Goal: Check status: Check status

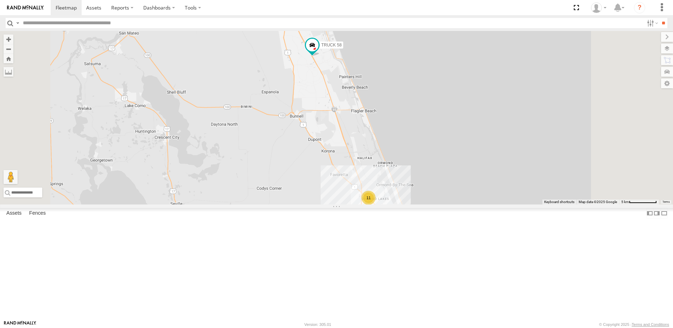
click at [0, 0] on link at bounding box center [0, 0] width 0 height 0
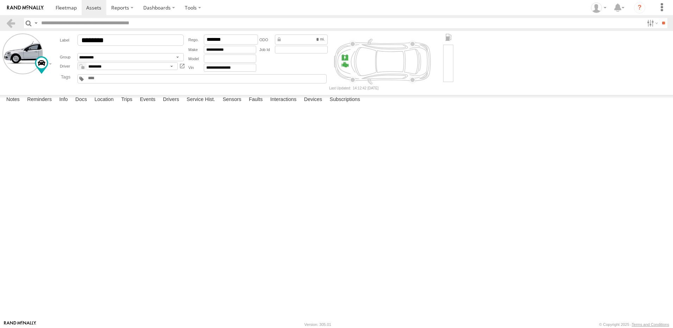
click at [0, 0] on label at bounding box center [0, 0] width 0 height 0
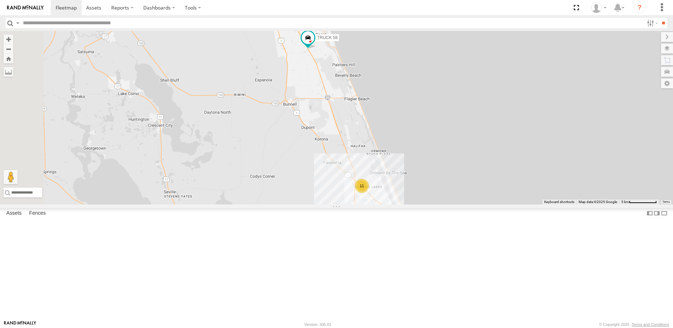
click at [0, 0] on div "TRUCK 58 All Assets" at bounding box center [0, 0] width 0 height 0
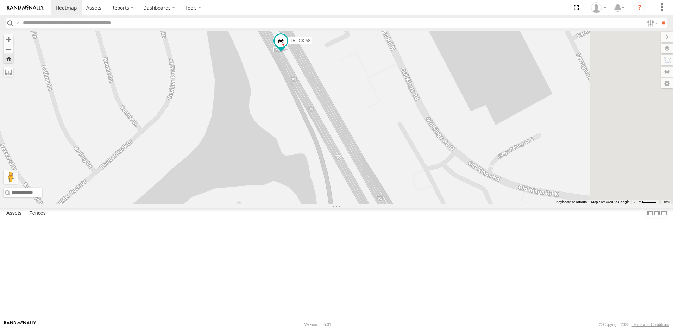
drag, startPoint x: 317, startPoint y: 181, endPoint x: 220, endPoint y: 90, distance: 132.9
click at [238, 102] on div "TRUCK 58" at bounding box center [336, 117] width 673 height 173
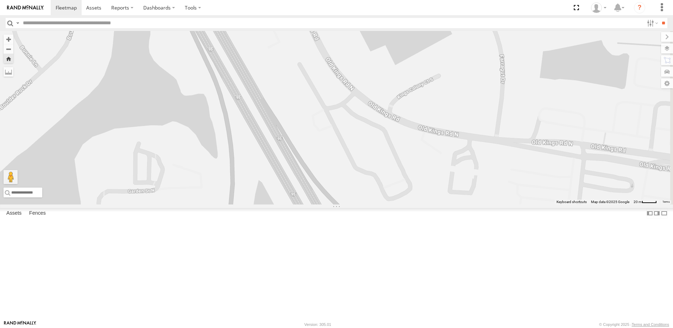
drag, startPoint x: 242, startPoint y: 176, endPoint x: 240, endPoint y: 139, distance: 37.3
click at [239, 146] on div "TRUCK 58" at bounding box center [336, 117] width 673 height 173
